Goal: Task Accomplishment & Management: Use online tool/utility

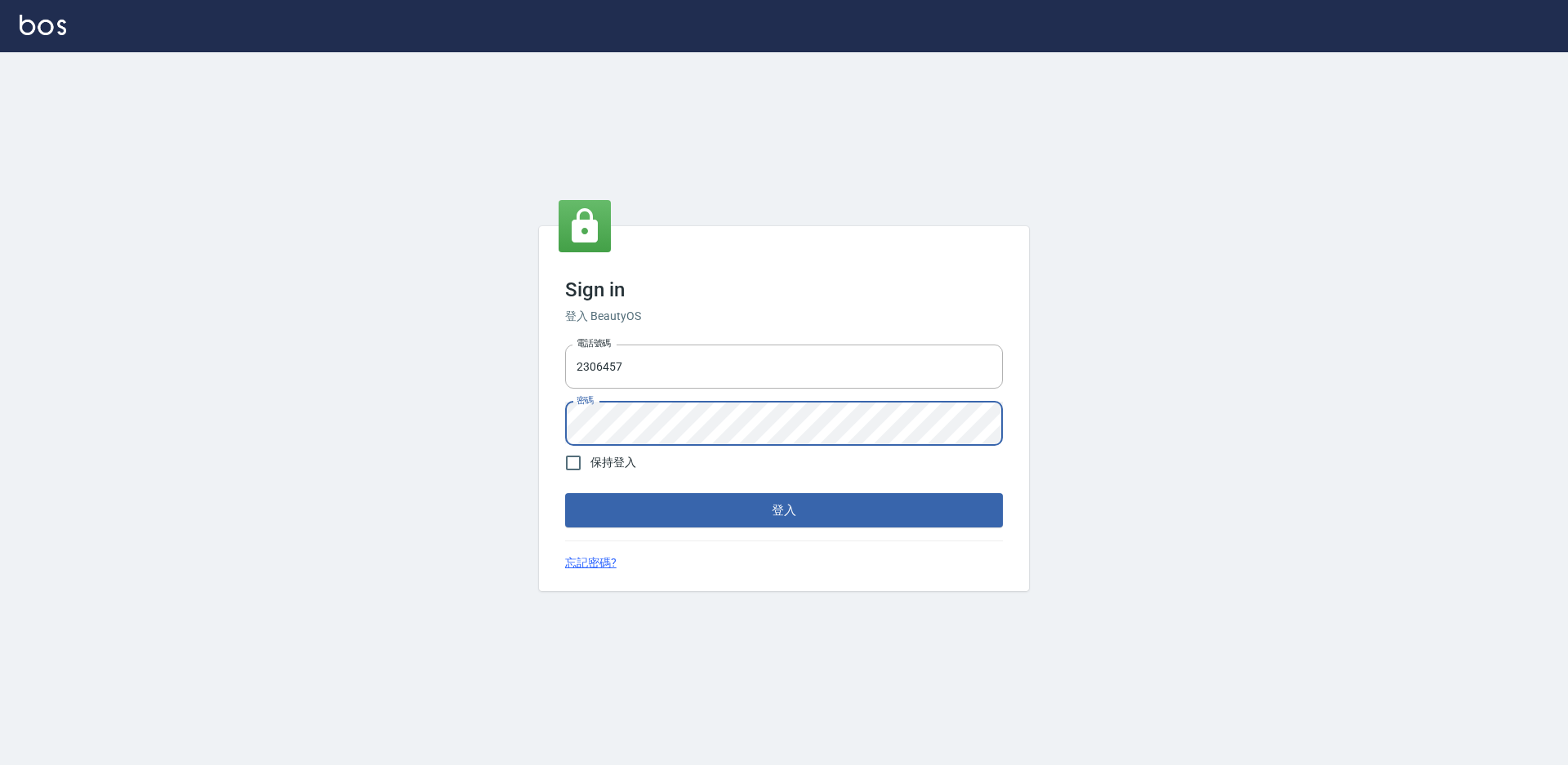
click at [566, 493] on button "登入" at bounding box center [784, 509] width 438 height 34
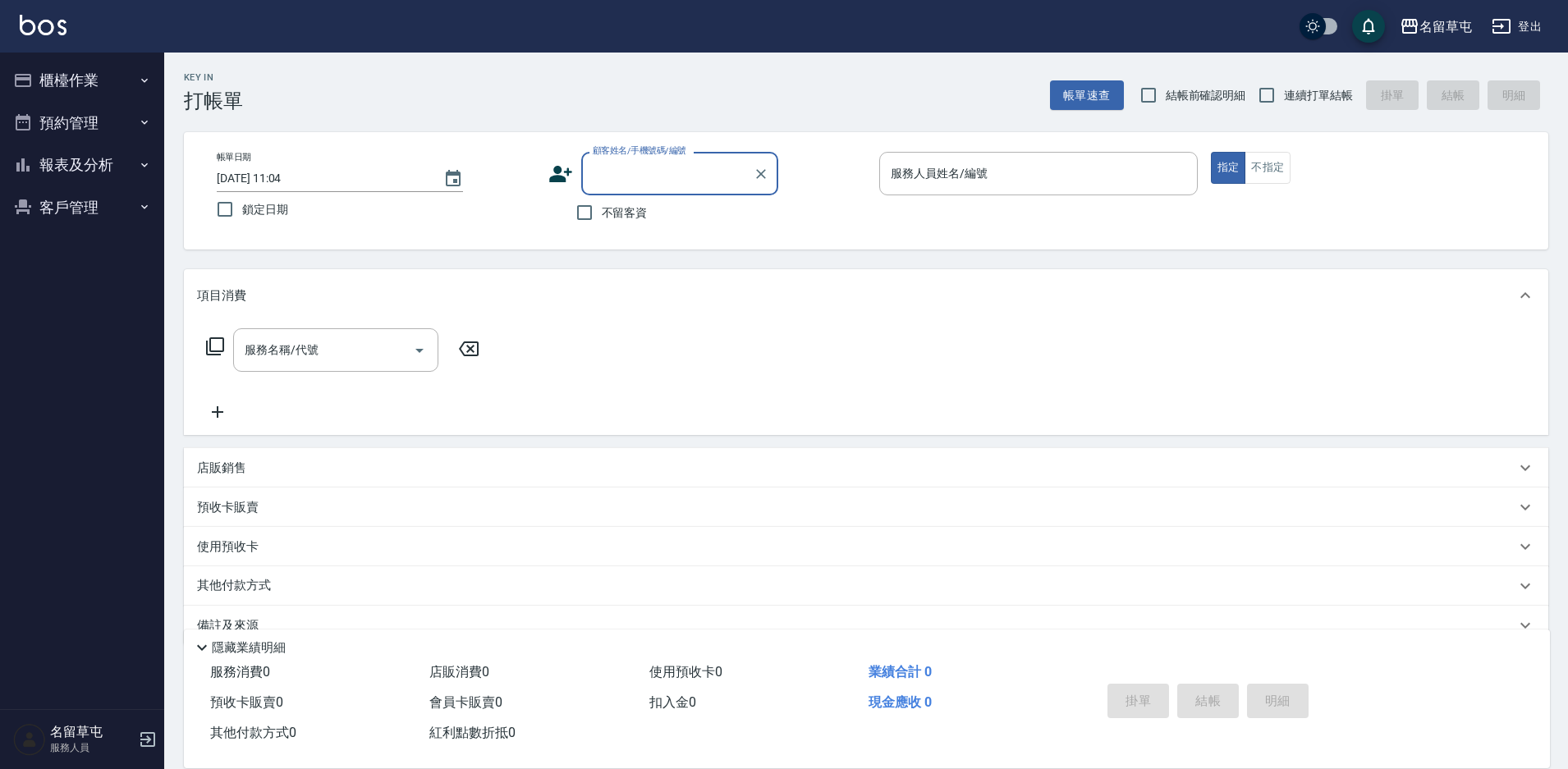
click at [93, 79] on button "櫃檯作業" at bounding box center [81, 80] width 151 height 43
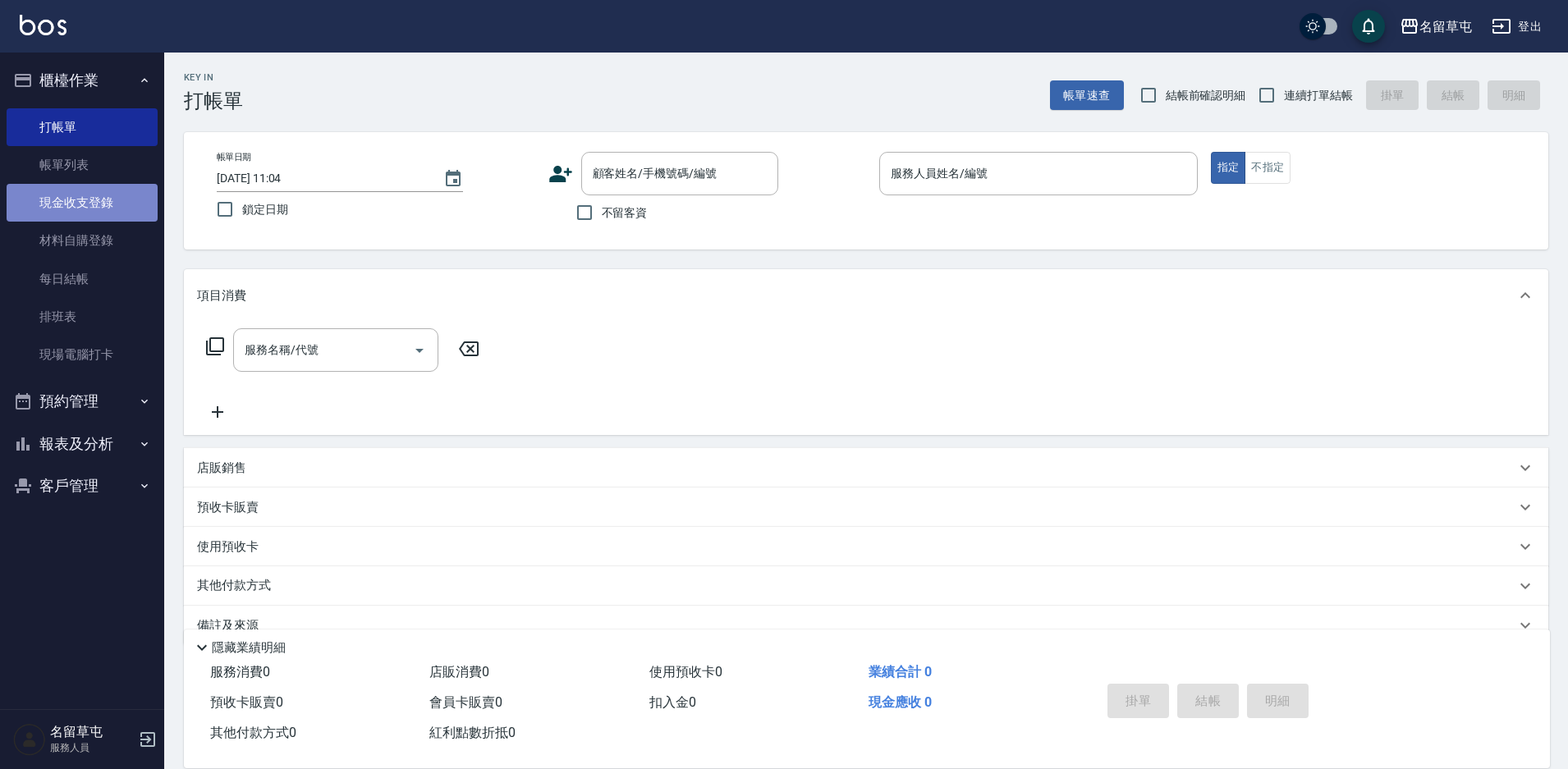
click at [102, 202] on link "現金收支登錄" at bounding box center [81, 202] width 151 height 38
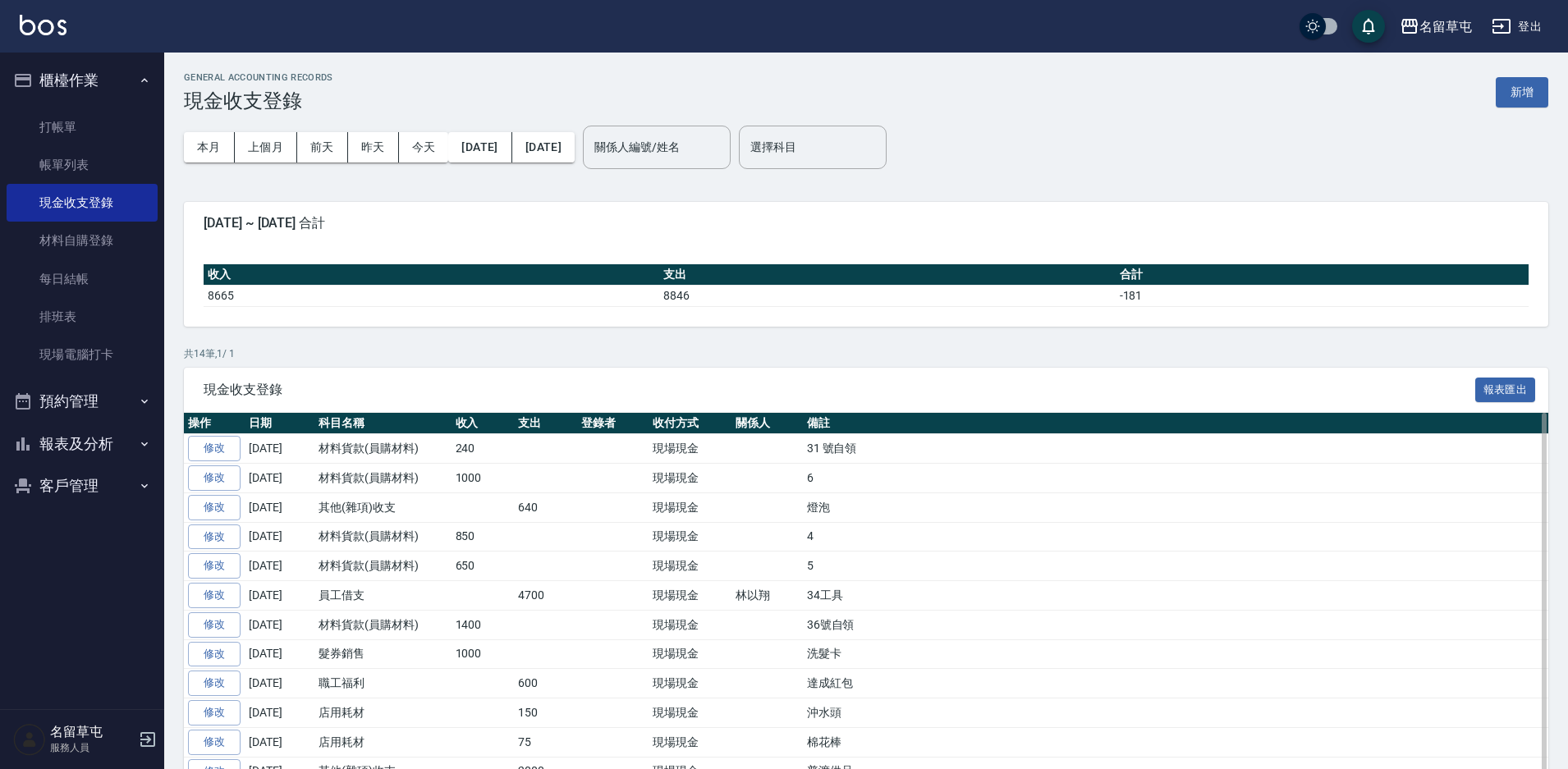
scroll to position [140, 0]
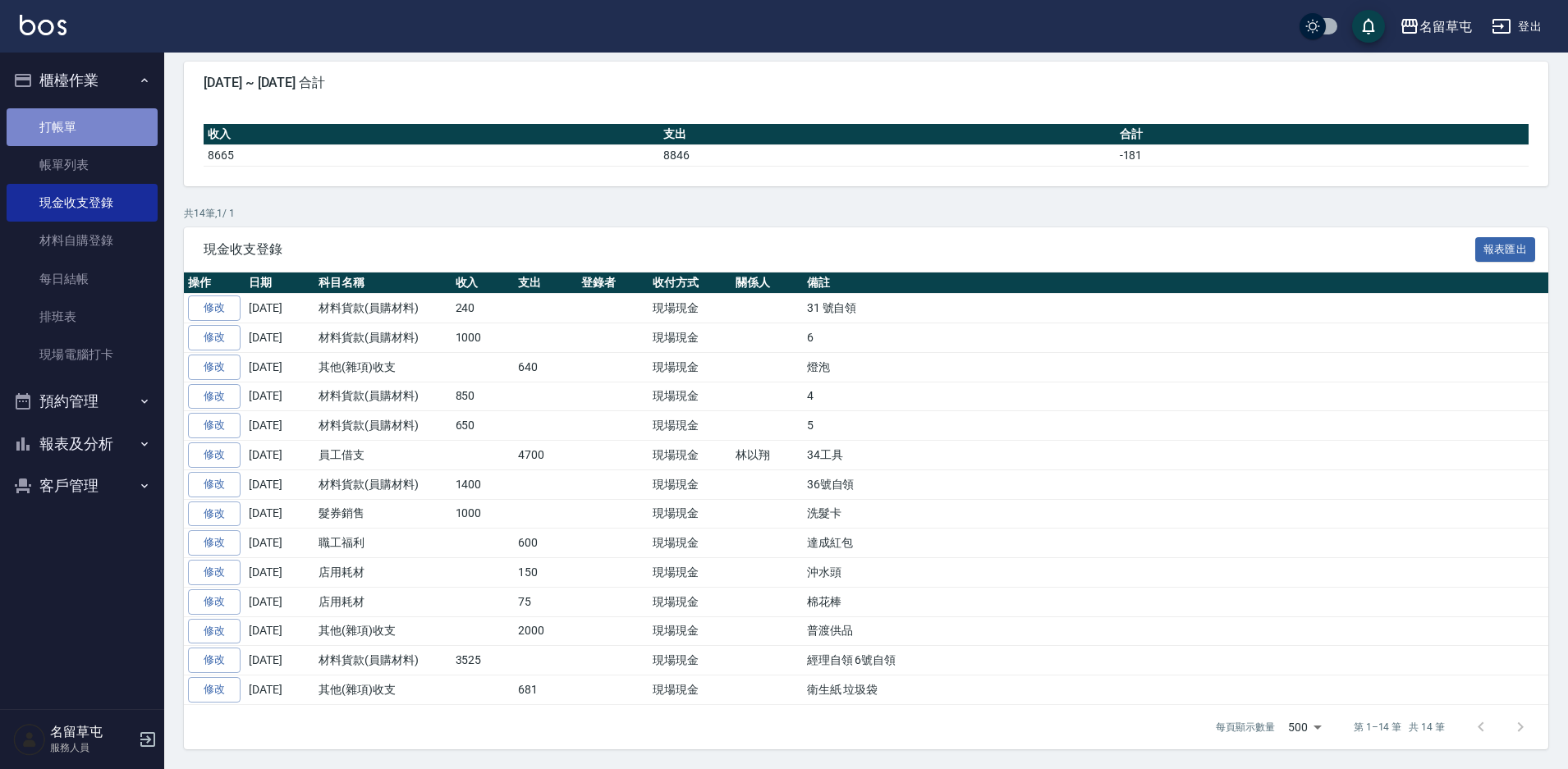
click at [67, 128] on link "打帳單" at bounding box center [81, 127] width 151 height 38
